Goal: Find specific page/section

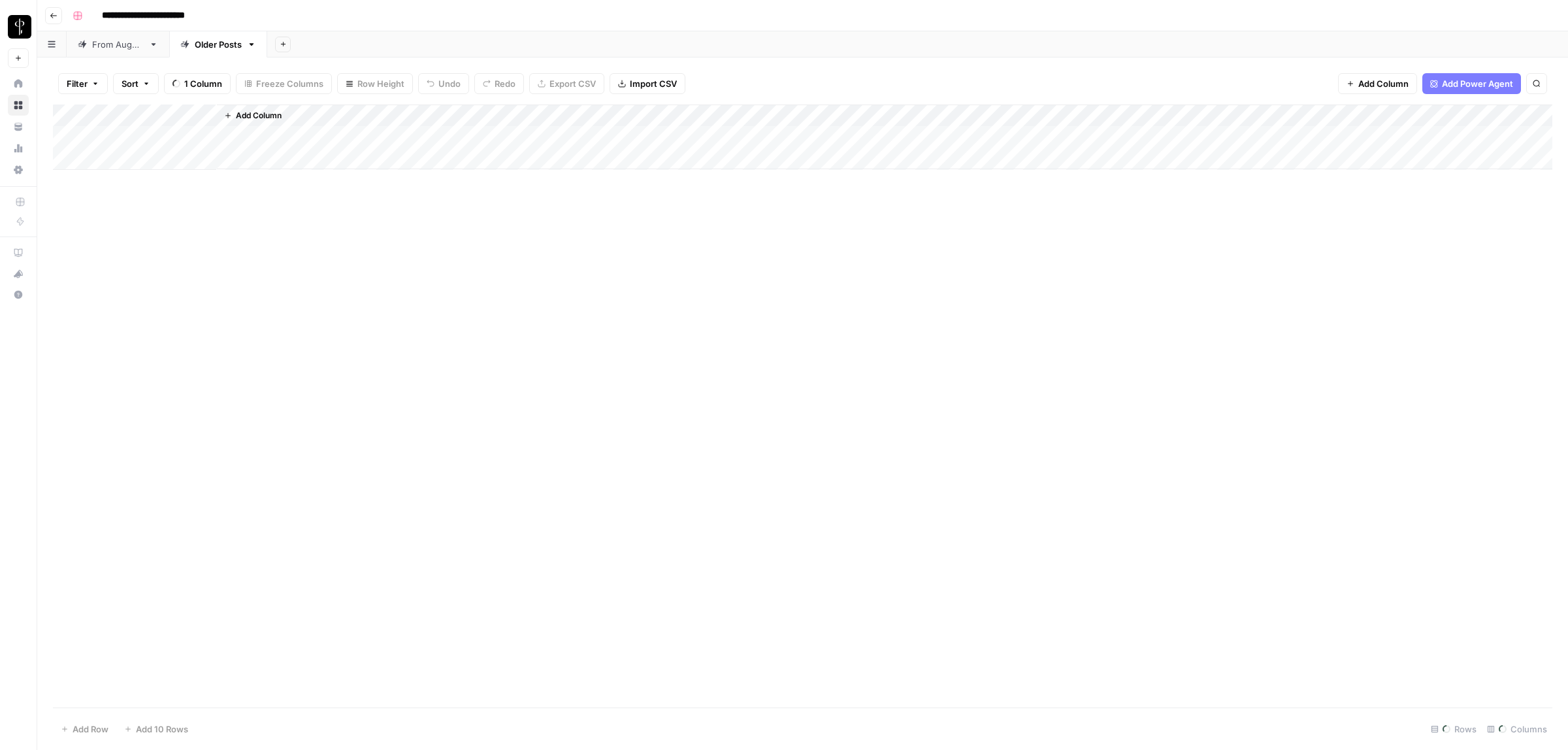
click at [124, 47] on div "From [DATE]" at bounding box center [117, 44] width 51 height 13
click at [88, 82] on button "Filter" at bounding box center [83, 84] width 50 height 21
click at [133, 152] on input "text" at bounding box center [154, 152] width 143 height 13
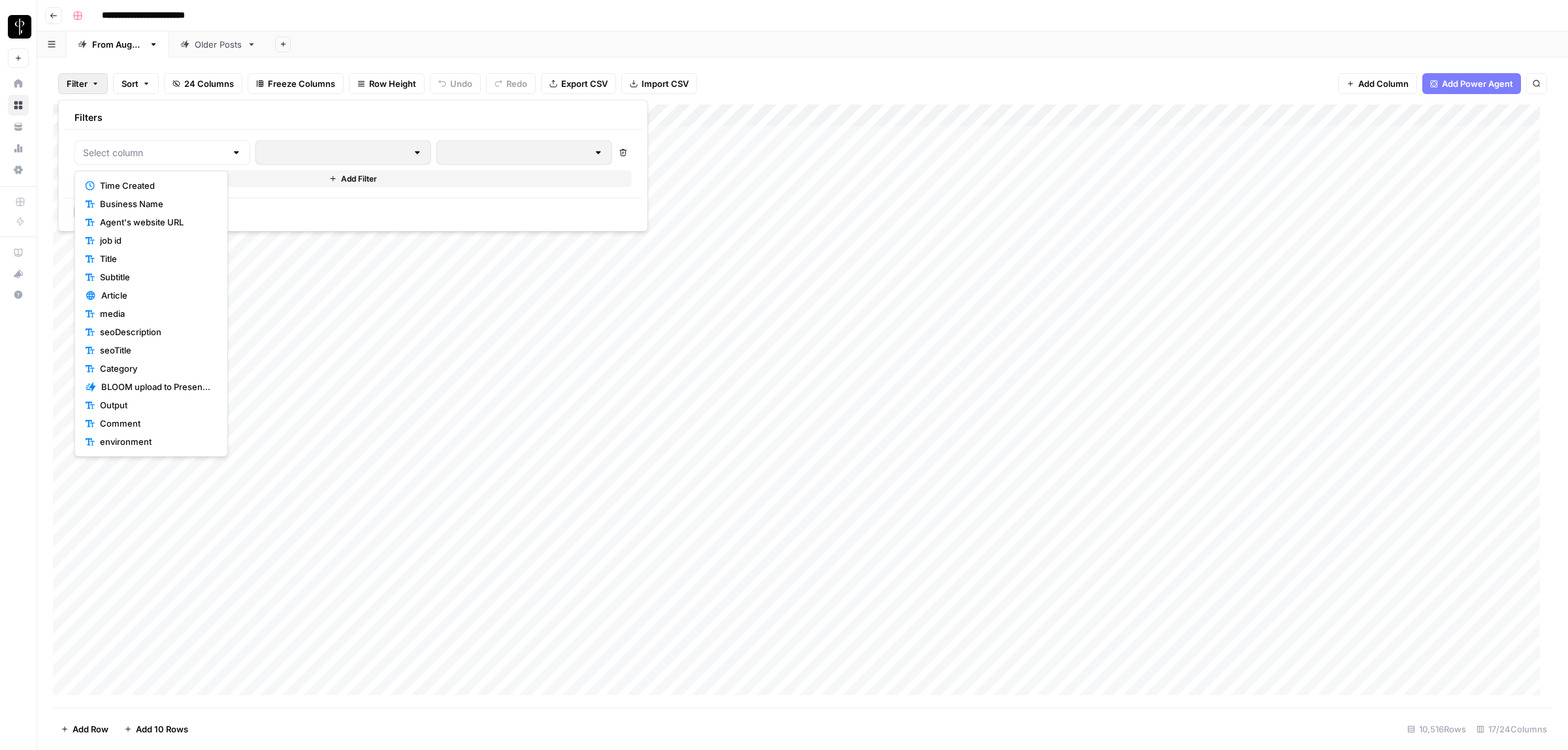
scroll to position [129, 0]
click at [110, 375] on button "Status" at bounding box center [151, 368] width 142 height 18
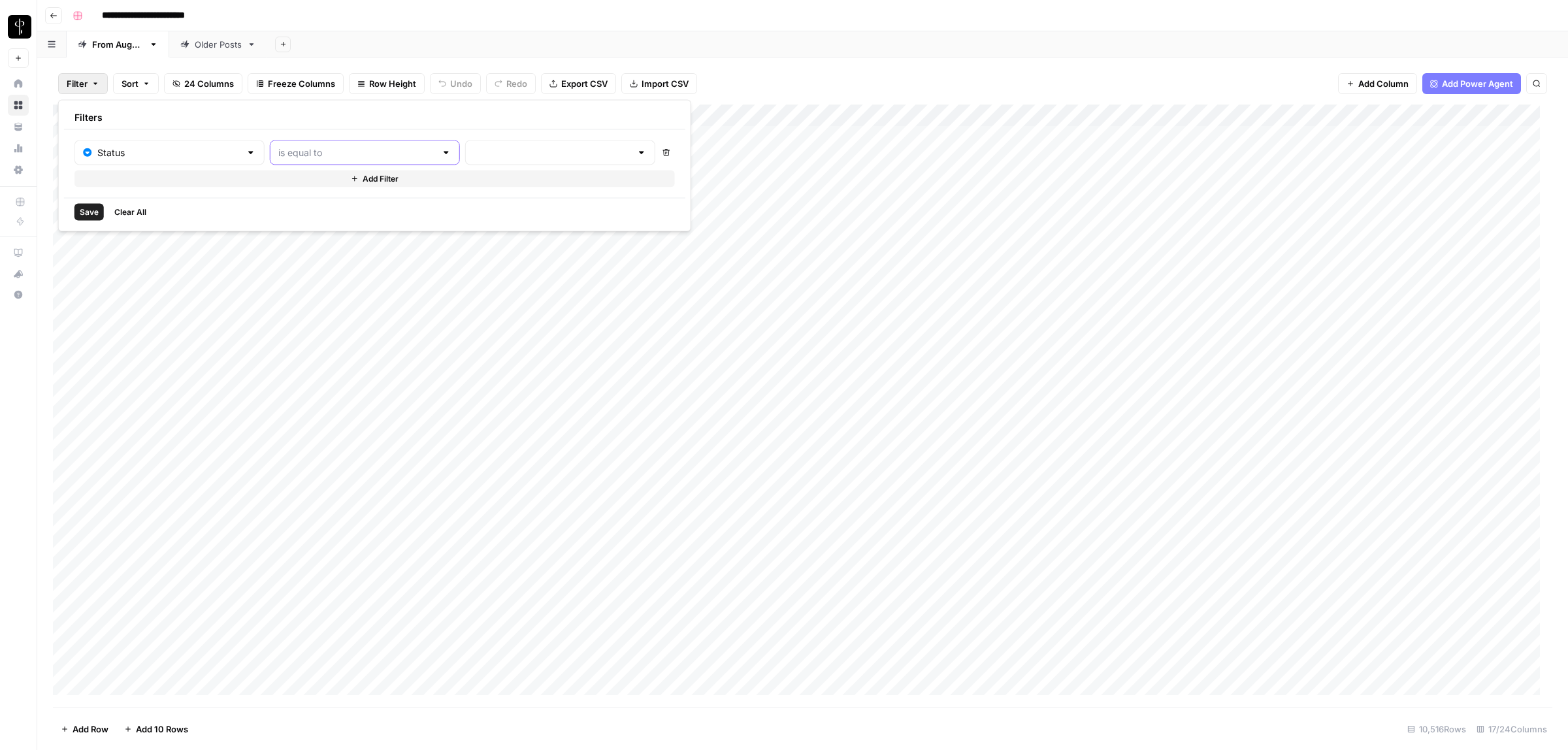
click at [316, 149] on input "text" at bounding box center [357, 152] width 158 height 13
click at [310, 209] on span "is not equal to" at bounding box center [329, 204] width 140 height 13
type input "is not equal to"
click at [473, 152] on input "text" at bounding box center [552, 152] width 158 height 13
click at [471, 183] on span "Posted" at bounding box center [510, 185] width 125 height 13
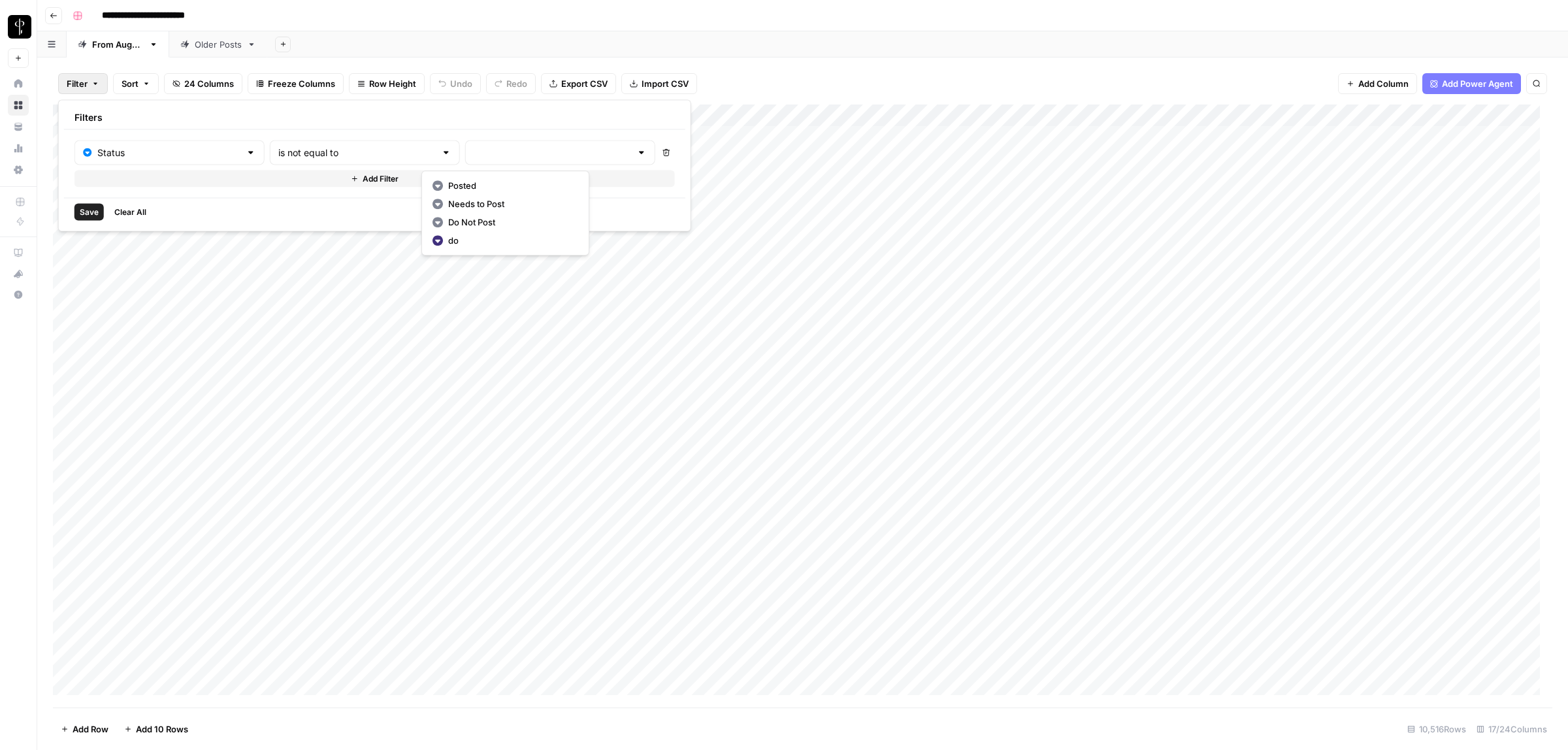
type input "Posted"
click at [353, 180] on icon "button" at bounding box center [357, 179] width 8 height 8
click at [144, 188] on input "text" at bounding box center [162, 182] width 159 height 13
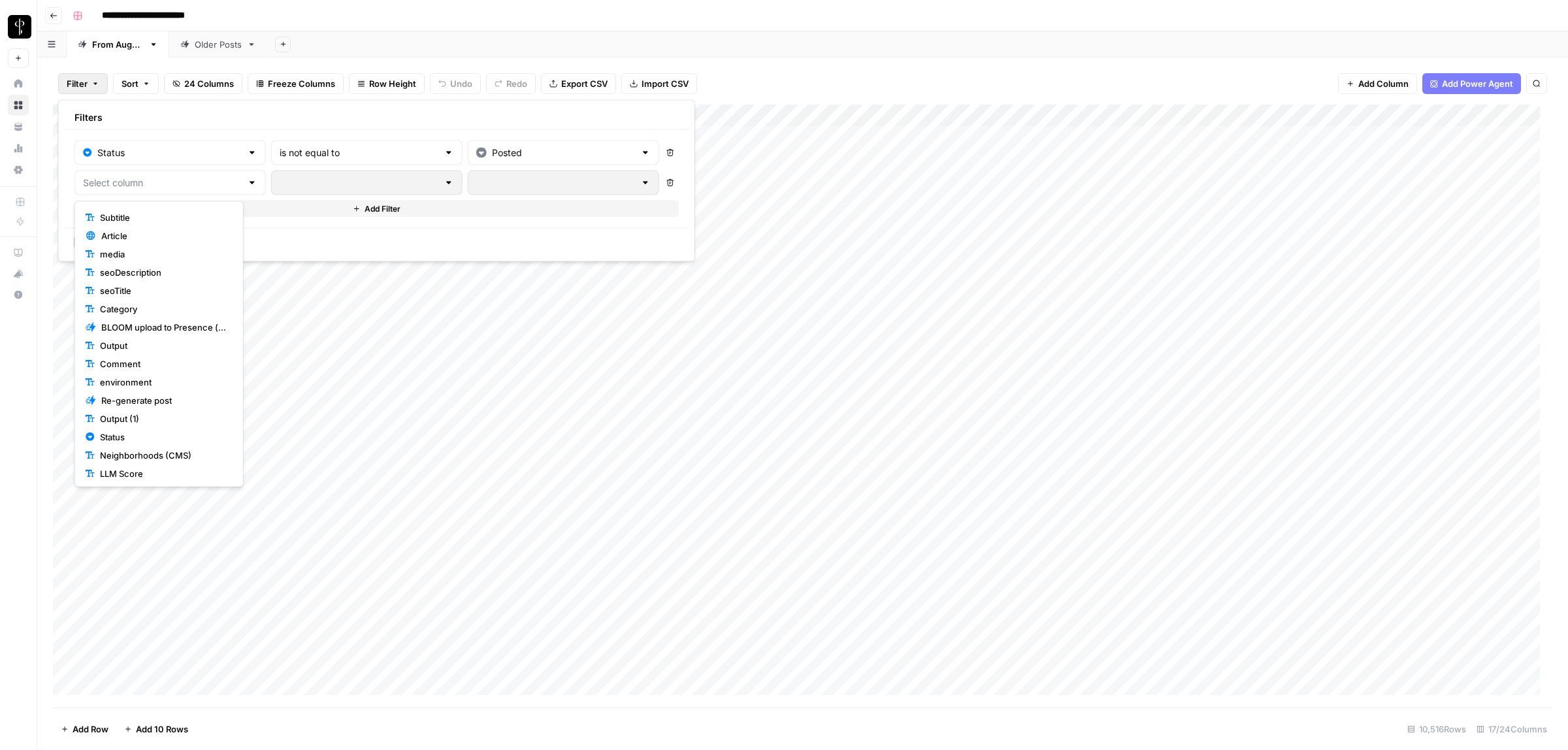
scroll to position [146, 0]
click at [116, 385] on span "Status" at bounding box center [163, 382] width 127 height 13
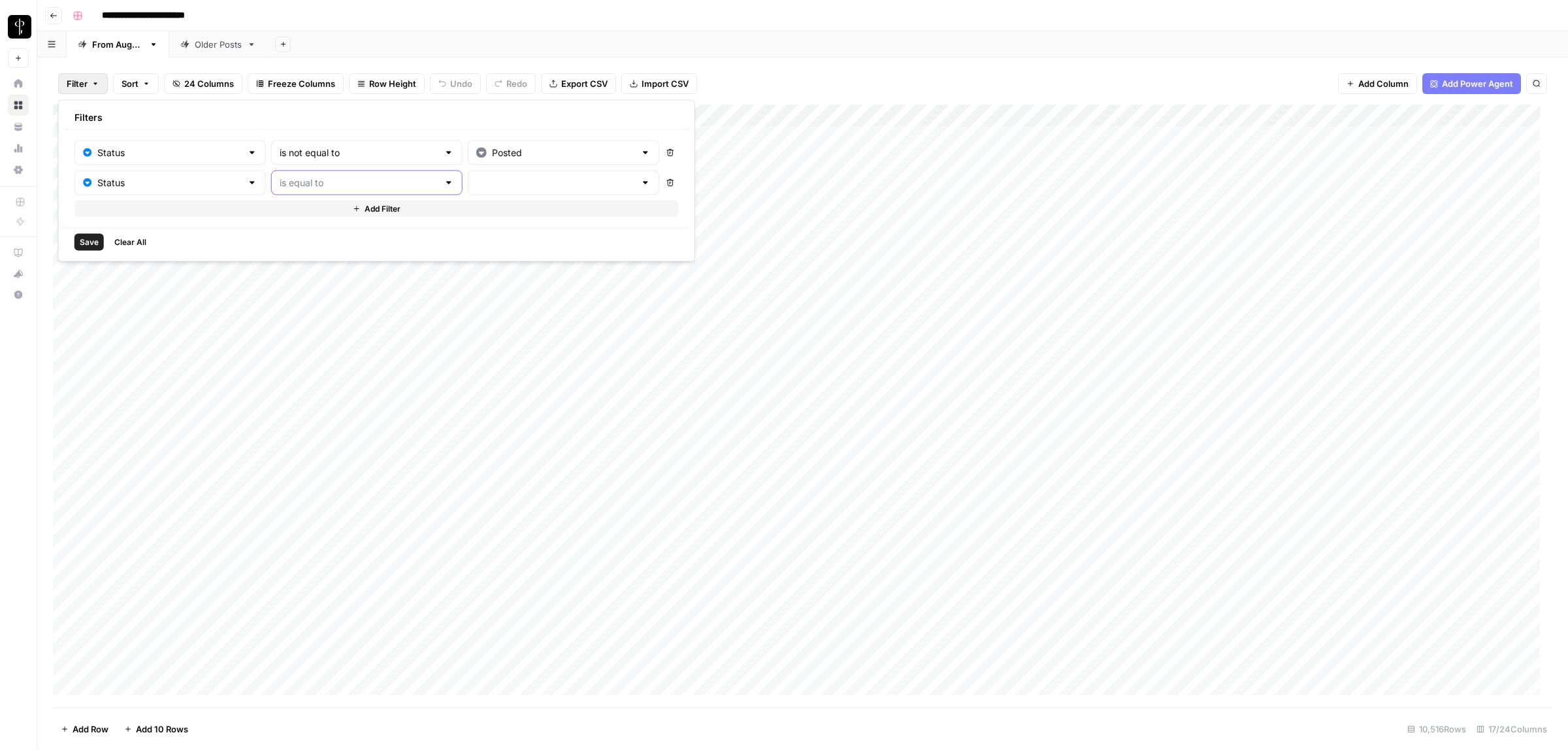
click at [312, 182] on input "text" at bounding box center [358, 182] width 159 height 13
click at [375, 235] on span "is not equal to" at bounding box center [330, 234] width 142 height 13
type input "is not equal to"
click at [476, 186] on input "text" at bounding box center [555, 182] width 159 height 13
click at [475, 231] on span "Needs to Post" at bounding box center [514, 234] width 126 height 13
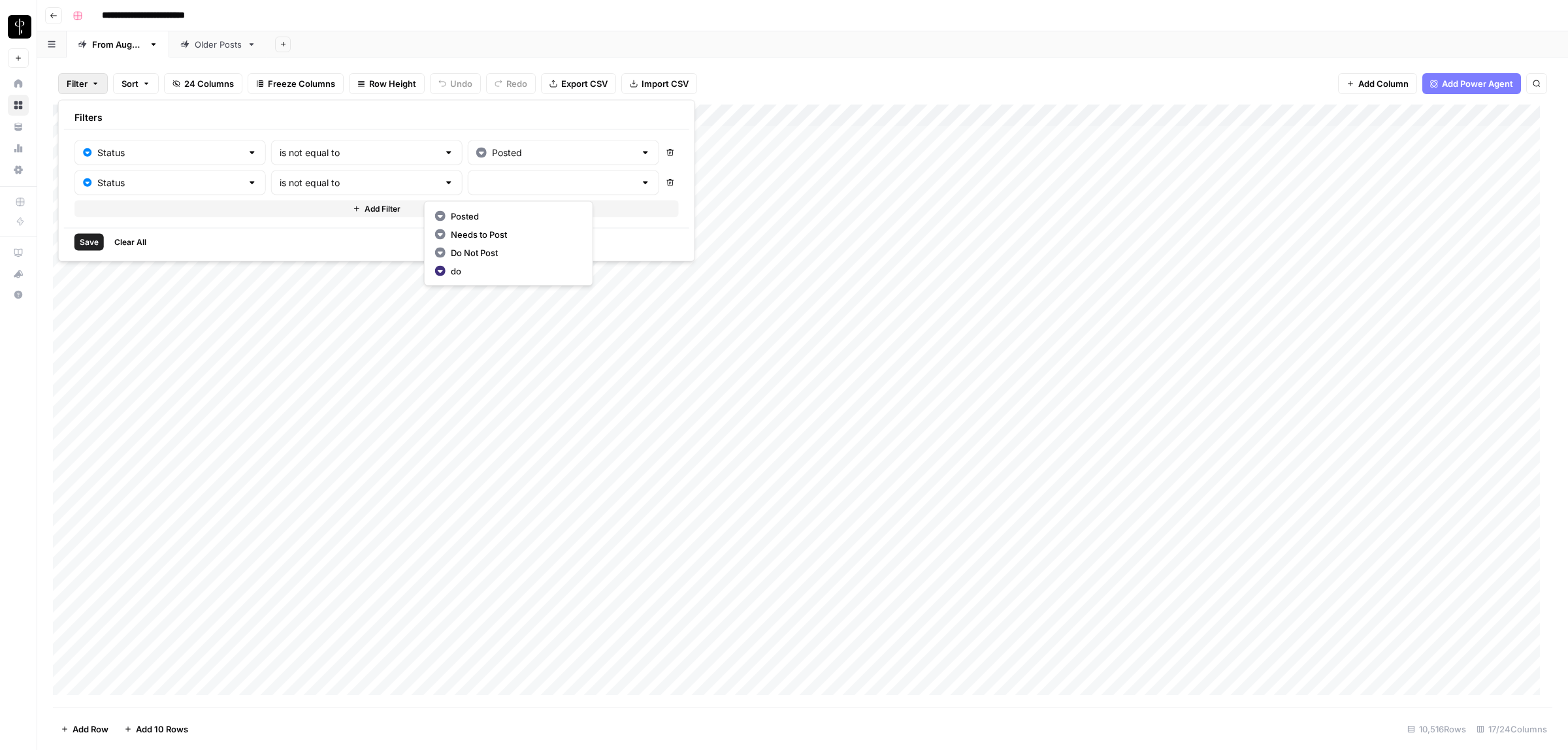
type input "Needs to Post"
click at [365, 211] on span "Add Filter" at bounding box center [382, 208] width 36 height 11
click at [153, 214] on input "text" at bounding box center [162, 213] width 159 height 13
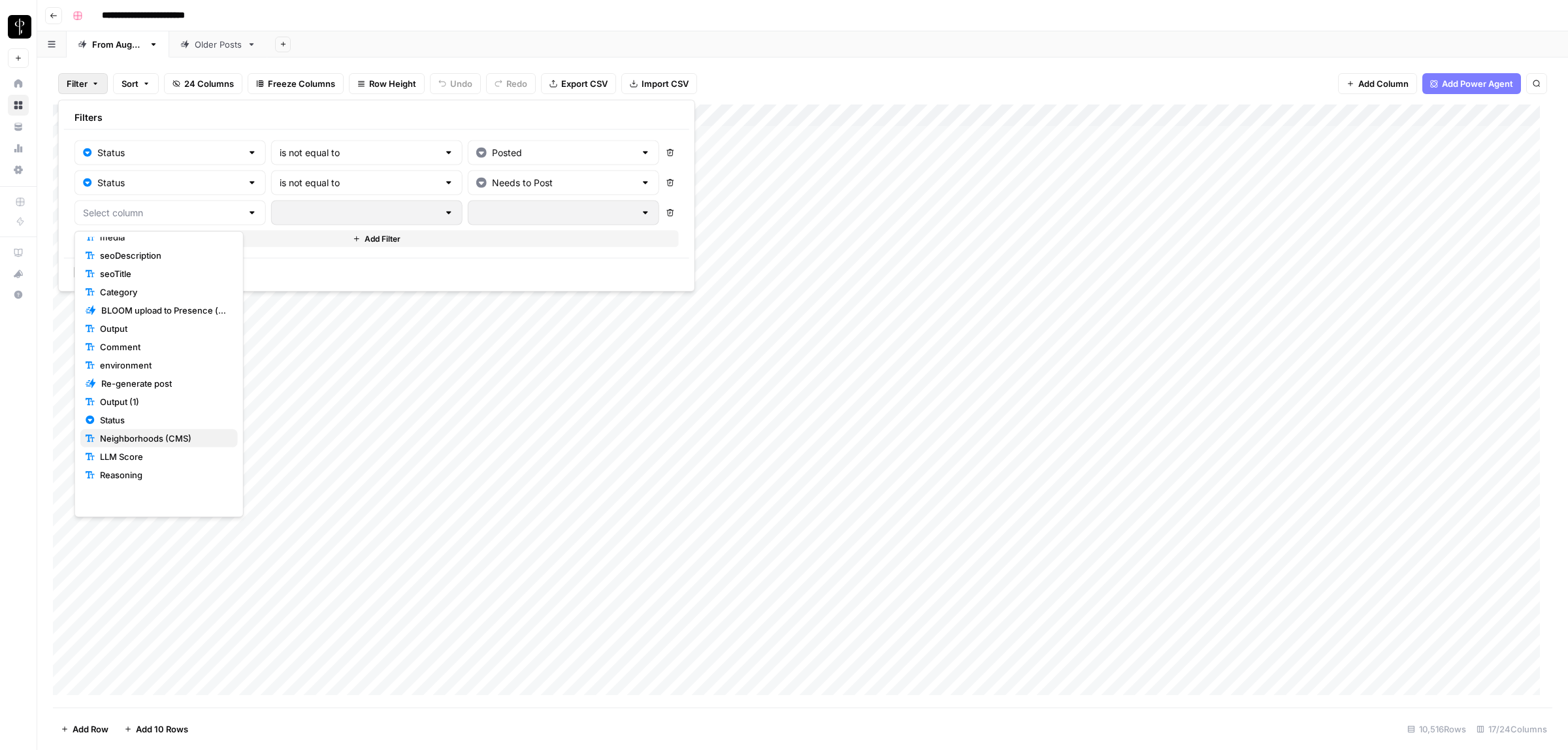
scroll to position [145, 0]
click at [118, 414] on span "Status" at bounding box center [163, 412] width 127 height 13
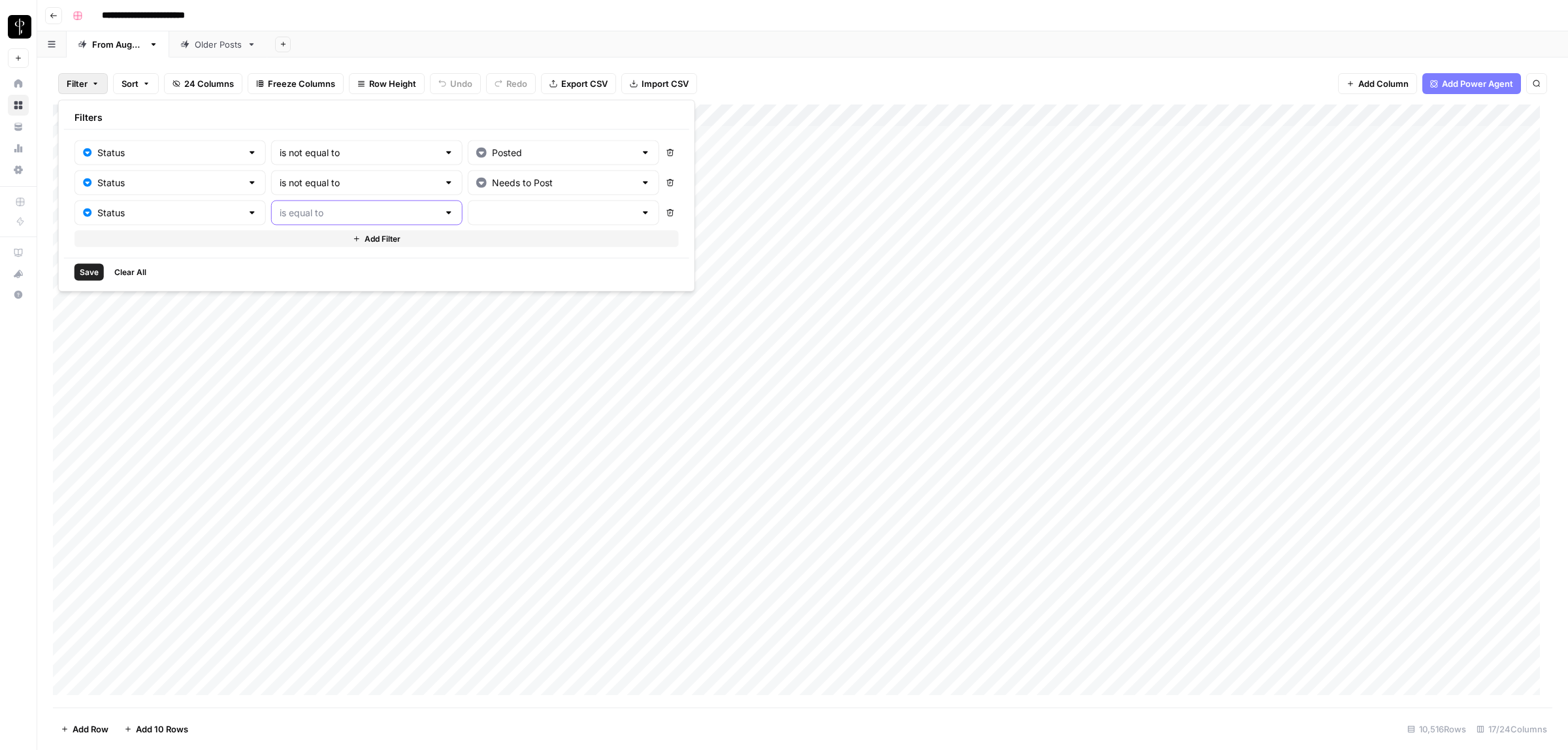
click at [293, 212] on input "text" at bounding box center [358, 213] width 159 height 13
click at [321, 269] on span "is not equal to" at bounding box center [330, 264] width 142 height 13
type input "is not equal to"
click at [496, 215] on input "text" at bounding box center [555, 213] width 159 height 13
click at [473, 280] on span "Do Not Post" at bounding box center [514, 283] width 126 height 13
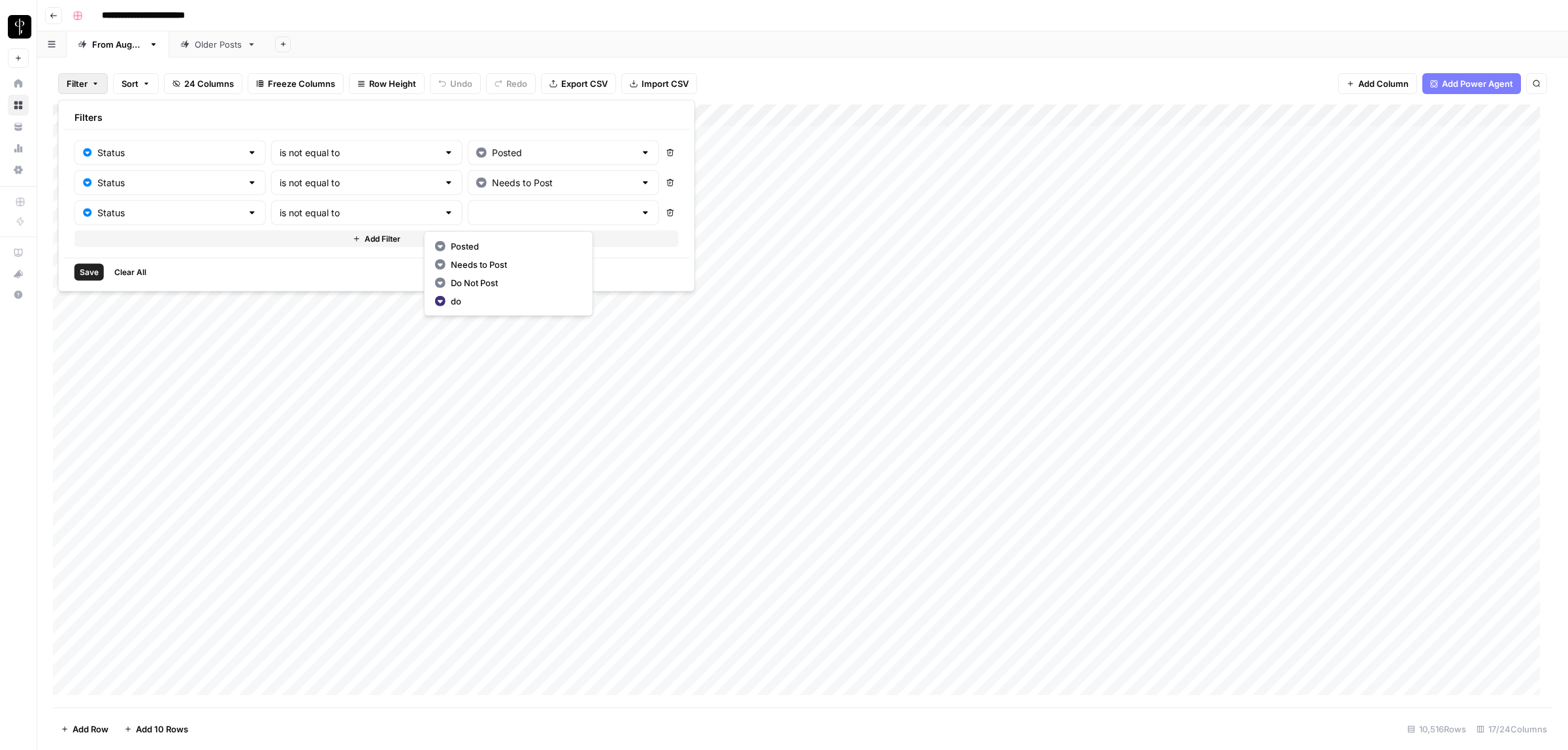
type input "Do Not Post"
click at [70, 269] on div "Save Clear All" at bounding box center [377, 272] width 625 height 28
click at [87, 272] on span "Save" at bounding box center [89, 272] width 19 height 11
